Goal: Task Accomplishment & Management: Manage account settings

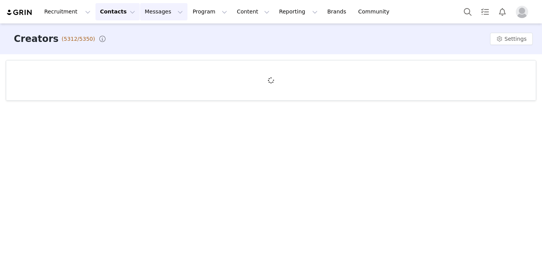
click at [151, 14] on button "Messages Messages" at bounding box center [163, 11] width 47 height 17
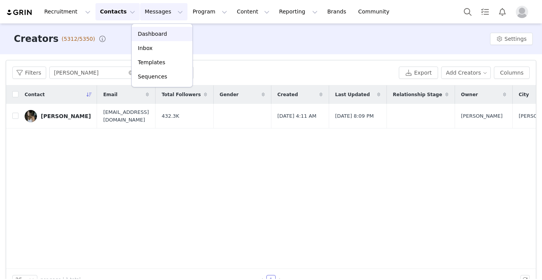
click at [157, 33] on p "Dashboard" at bounding box center [152, 34] width 29 height 8
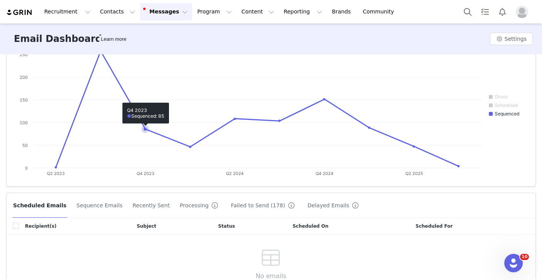
scroll to position [87, 0]
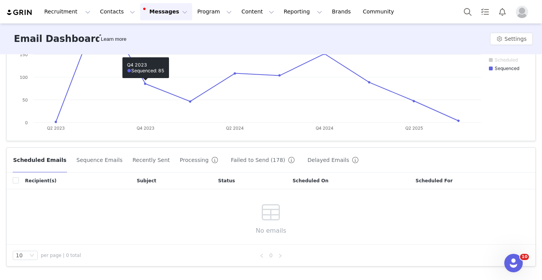
click at [102, 159] on button "Sequence Emails" at bounding box center [99, 160] width 47 height 12
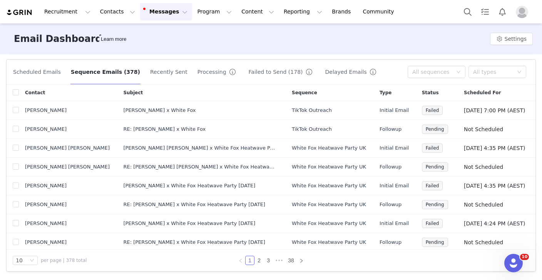
scroll to position [232, 0]
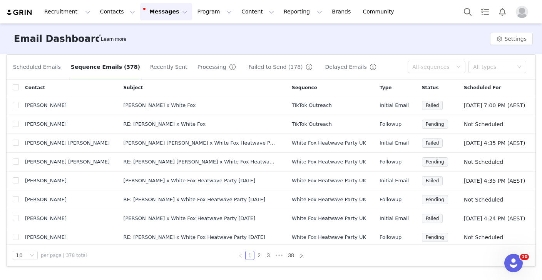
click at [157, 71] on button "Recently Sent" at bounding box center [169, 67] width 38 height 12
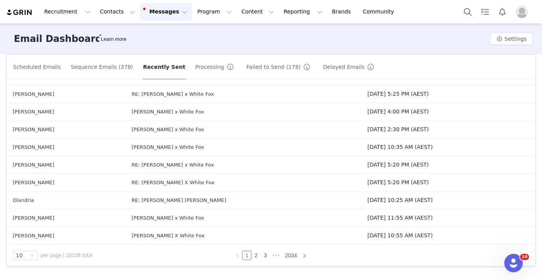
scroll to position [0, 0]
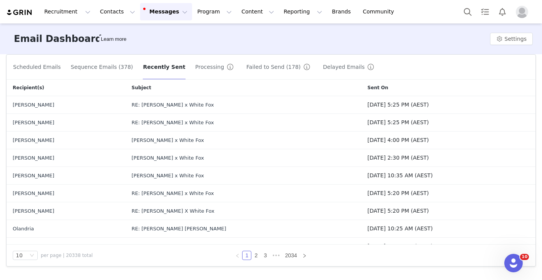
click at [102, 67] on button "Sequence Emails (378)" at bounding box center [101, 67] width 63 height 12
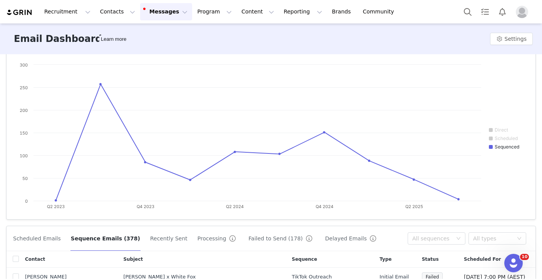
scroll to position [232, 0]
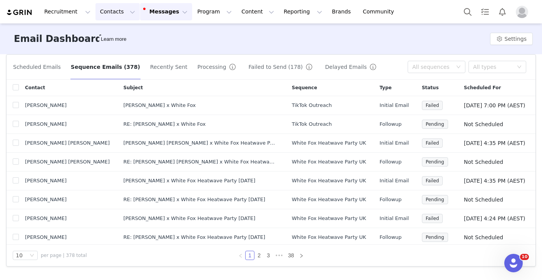
click at [108, 16] on button "Contacts Contacts" at bounding box center [117, 11] width 44 height 17
click at [110, 31] on p "Creators" at bounding box center [107, 34] width 23 height 8
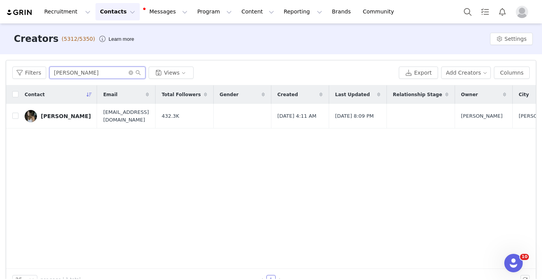
click at [92, 72] on input "[PERSON_NAME]" at bounding box center [97, 73] width 96 height 12
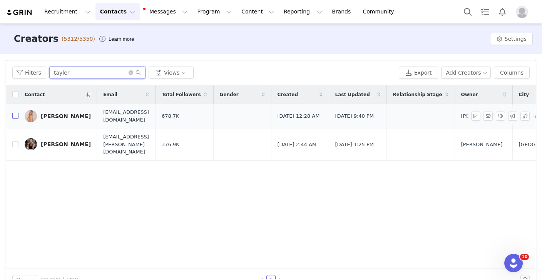
type input "tayler"
click at [16, 116] on input "checkbox" at bounding box center [15, 116] width 6 height 6
checkbox input "true"
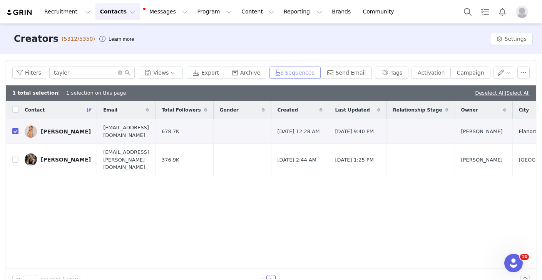
click at [303, 75] on button "Sequences" at bounding box center [294, 73] width 51 height 12
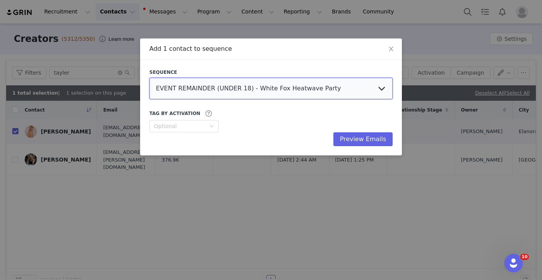
click at [291, 85] on select "EVENT REMAINDER (UNDER 18) - White Fox Heatwave Party EVENT REMAINDER - White F…" at bounding box center [270, 89] width 243 height 22
select select "a4458b06-18f4-4fcd-9b8b-083f60d05f25"
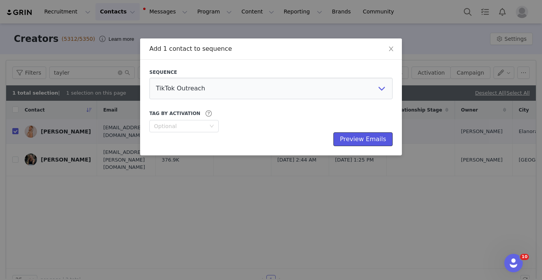
click at [361, 139] on button "Preview Emails" at bounding box center [362, 139] width 59 height 14
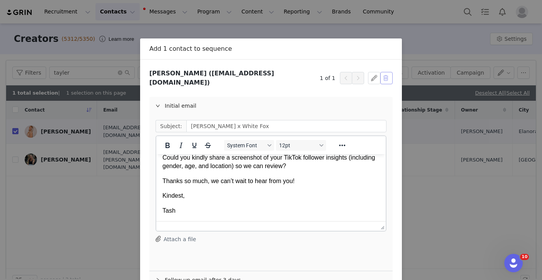
click at [388, 79] on button "button" at bounding box center [386, 78] width 12 height 12
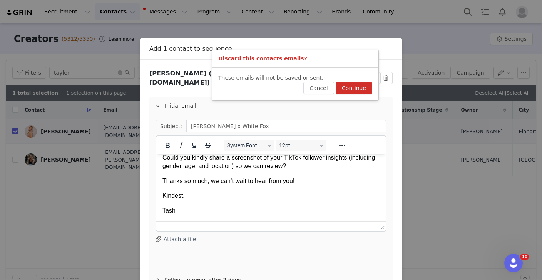
click at [352, 89] on button "Continue" at bounding box center [354, 88] width 37 height 12
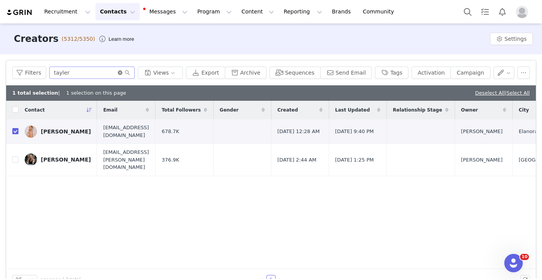
click at [122, 73] on icon "icon: close-circle" at bounding box center [120, 72] width 5 height 5
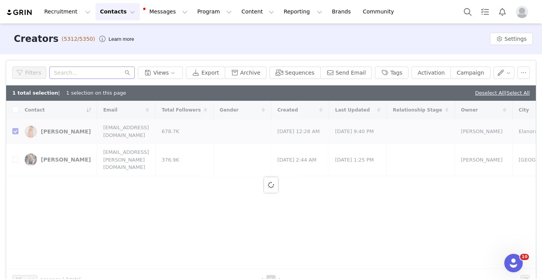
checkbox input "false"
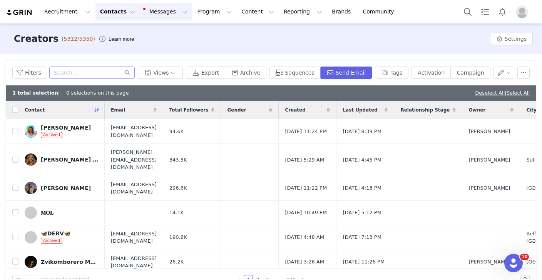
click at [165, 10] on button "Messages Messages" at bounding box center [166, 11] width 52 height 17
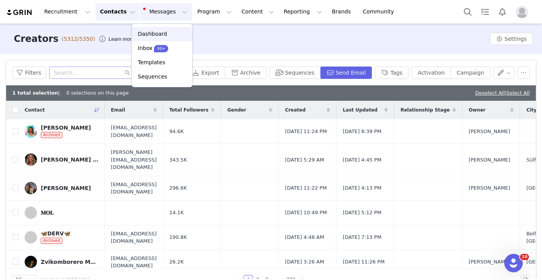
click at [159, 30] on p "Dashboard" at bounding box center [152, 34] width 29 height 8
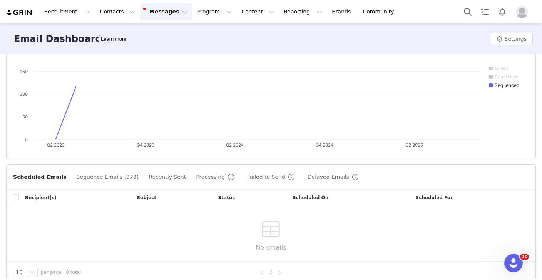
scroll to position [98, 0]
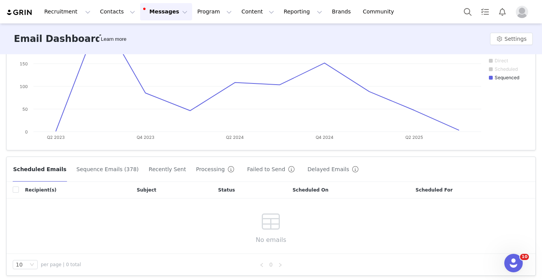
click at [114, 172] on button "Sequence Emails (378)" at bounding box center [107, 169] width 63 height 12
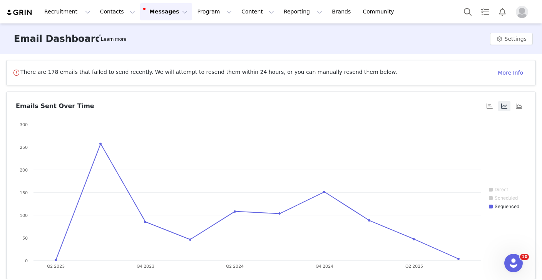
scroll to position [0, 0]
